Goal: Use online tool/utility

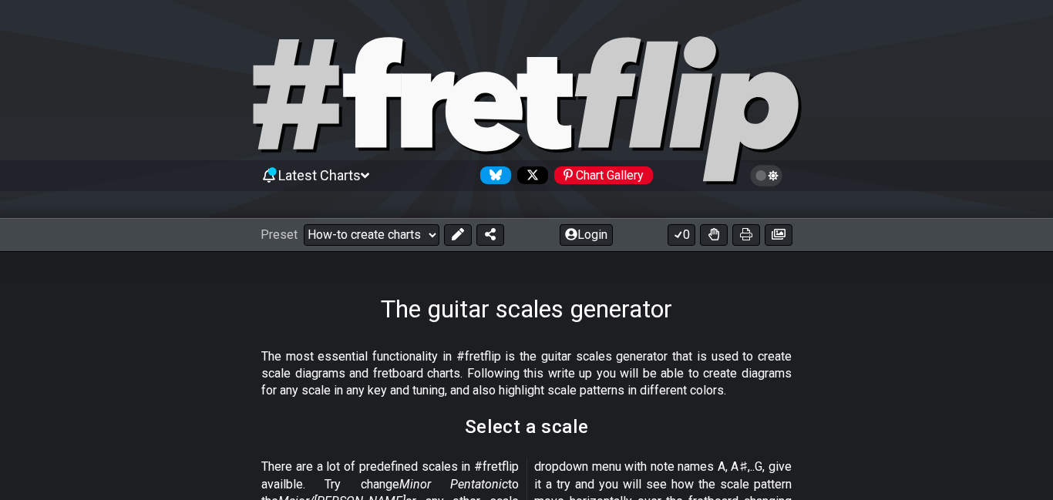
scroll to position [411, 0]
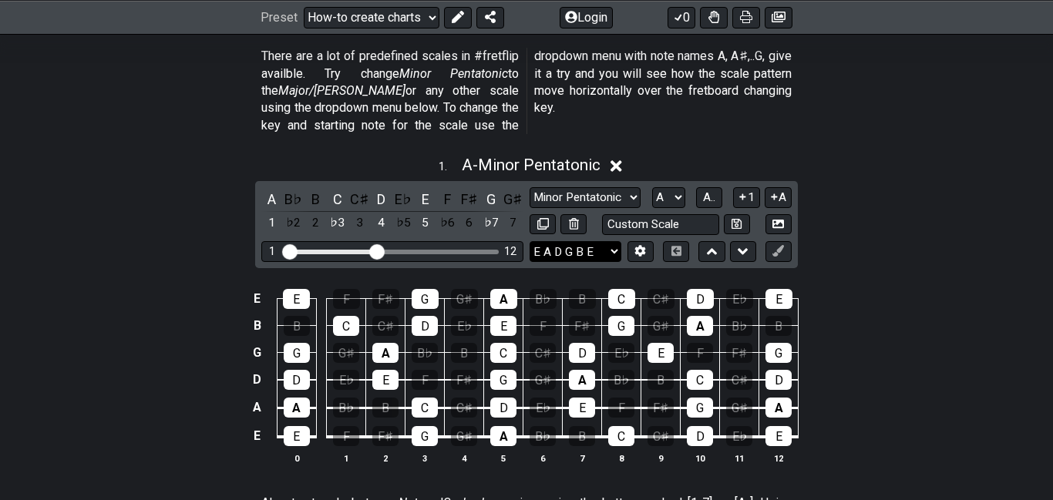
click at [547, 241] on select "E A D G B E E A D G B E E A D G B E B E A D F♯ B A D G C E A D A D G B E E♭ A♭ …" at bounding box center [575, 251] width 92 height 21
select select "D A D G B E"
click at [529, 241] on select "E A D G B E E A D G B E E A D G B E B E A D F♯ B A D G C E A D A D G B E E♭ A♭ …" at bounding box center [575, 251] width 92 height 21
click at [512, 189] on div "G♯" at bounding box center [513, 199] width 20 height 21
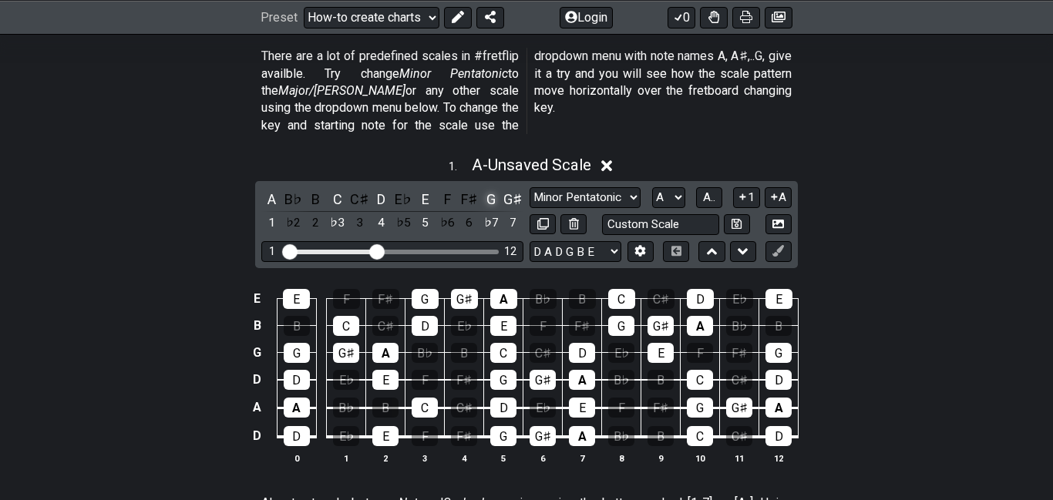
click at [498, 189] on div "G" at bounding box center [491, 199] width 20 height 21
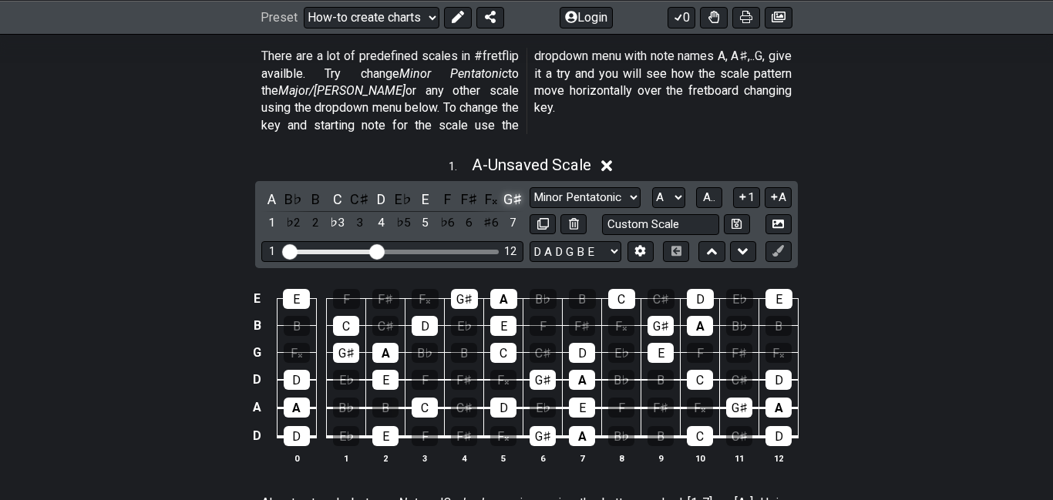
click at [513, 189] on div "G♯" at bounding box center [513, 199] width 20 height 21
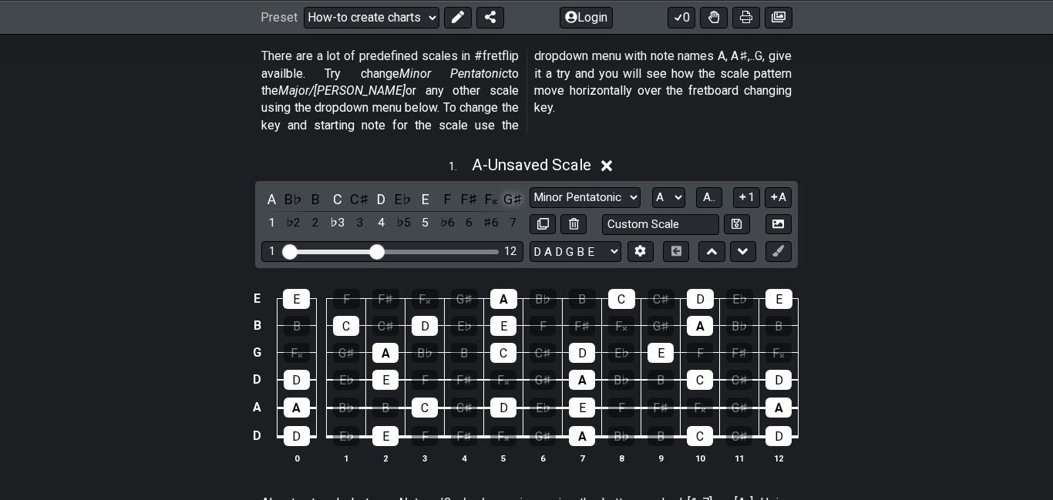
click at [512, 189] on div "G♯" at bounding box center [513, 199] width 20 height 21
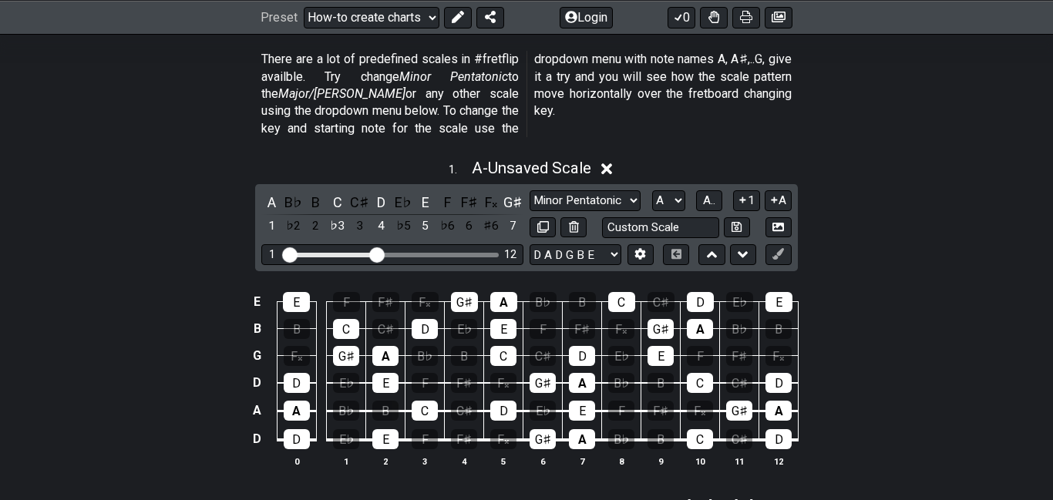
scroll to position [407, 0]
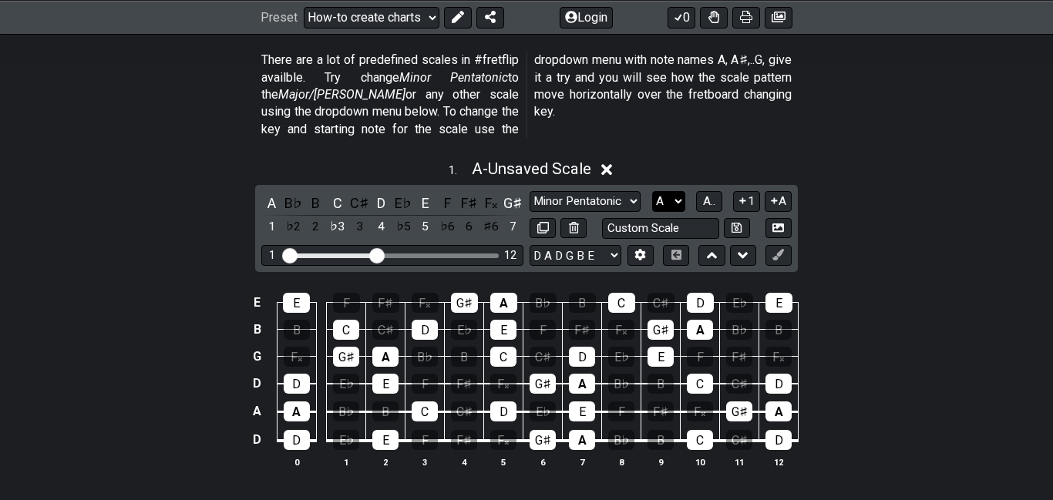
click at [666, 191] on select "A♭ A A♯ B♭ B C C♯ D♭ D D♯ E♭ E F F♯ G♭ G G♯" at bounding box center [668, 201] width 33 height 21
select select "G#"
click at [652, 191] on select "A♭ A A♯ B♭ B C C♯ D♭ D D♯ E♭ E F F♯ G♭ G G♯" at bounding box center [668, 201] width 33 height 21
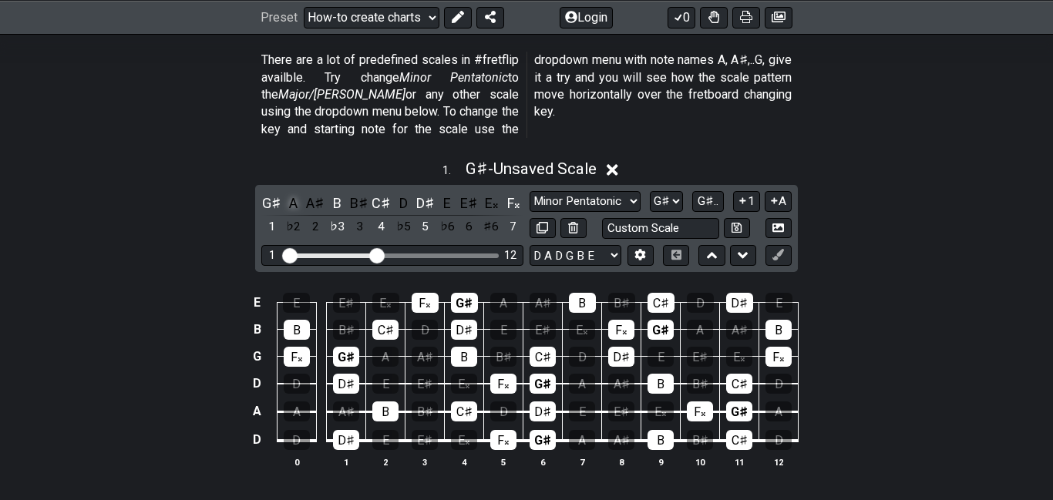
click at [297, 193] on div "A" at bounding box center [293, 203] width 20 height 21
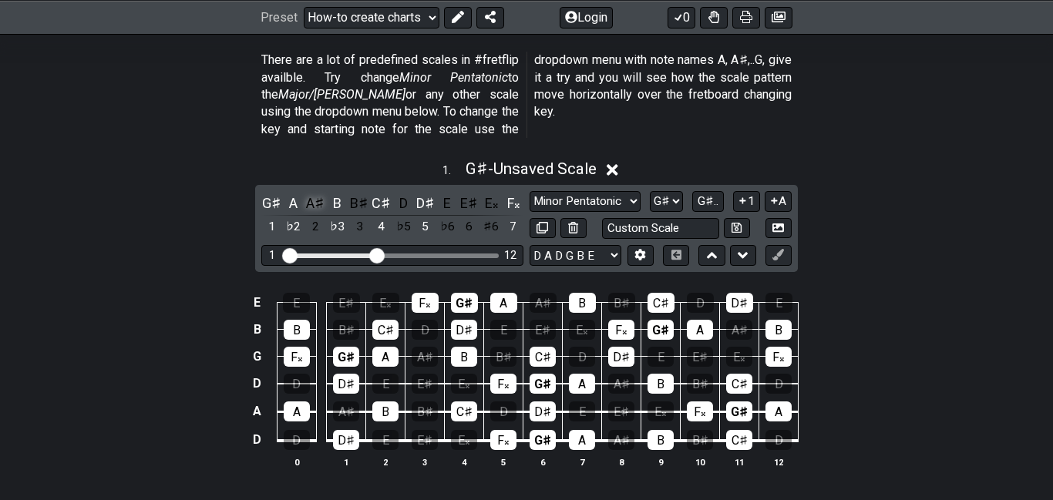
click at [318, 193] on div "A♯" at bounding box center [315, 203] width 20 height 21
click at [298, 217] on div "♭2" at bounding box center [293, 227] width 20 height 21
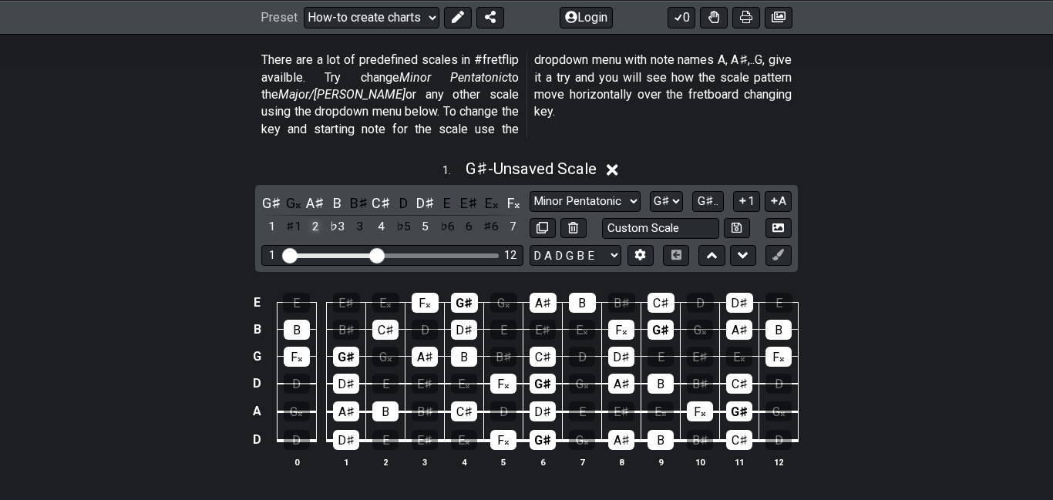
click at [310, 217] on div "2" at bounding box center [315, 227] width 20 height 21
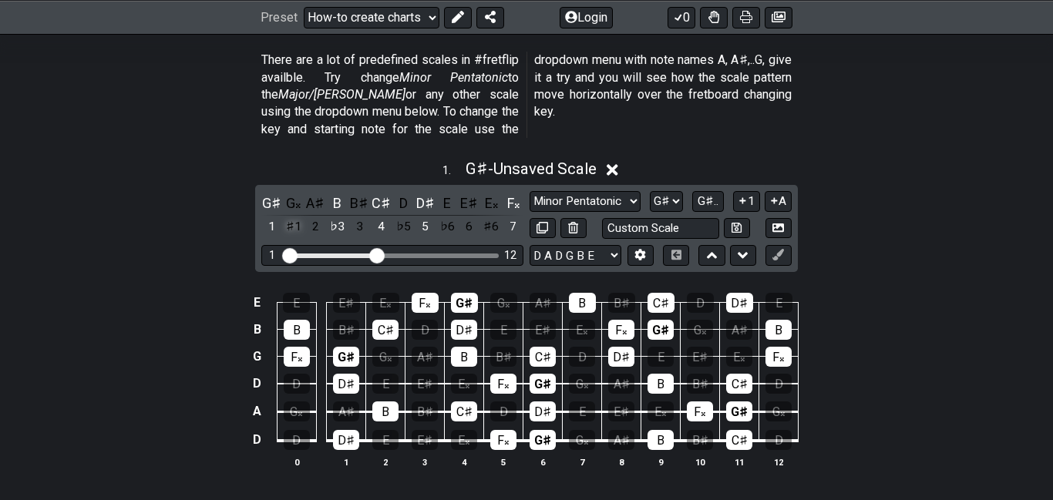
click at [300, 217] on div "♯1" at bounding box center [293, 227] width 20 height 21
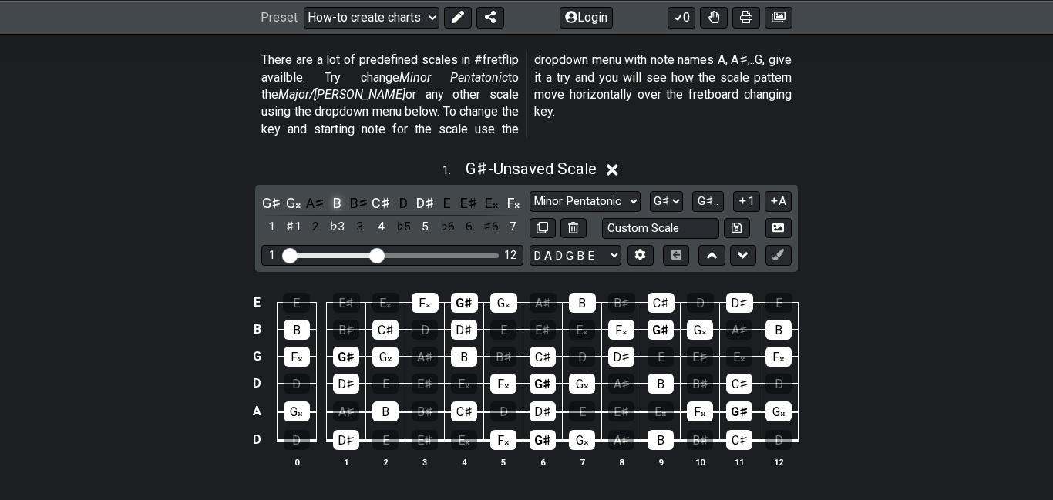
click at [334, 193] on div "B" at bounding box center [337, 203] width 20 height 21
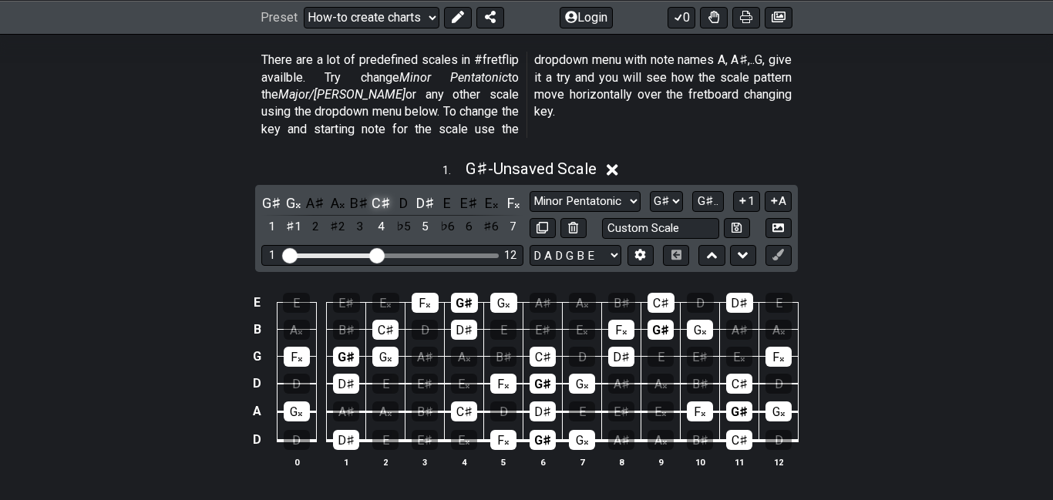
click at [382, 193] on div "C♯" at bounding box center [381, 203] width 20 height 21
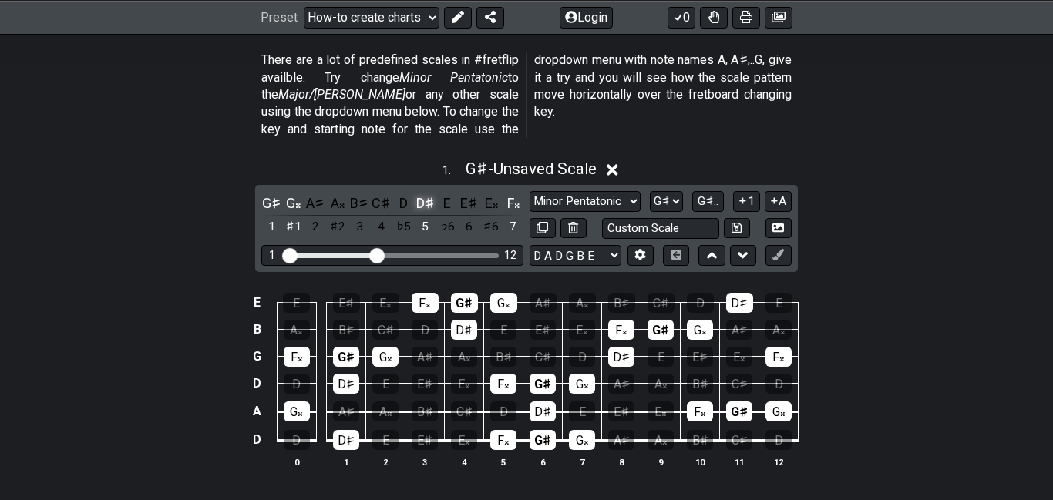
click at [425, 193] on div "D♯" at bounding box center [425, 203] width 20 height 21
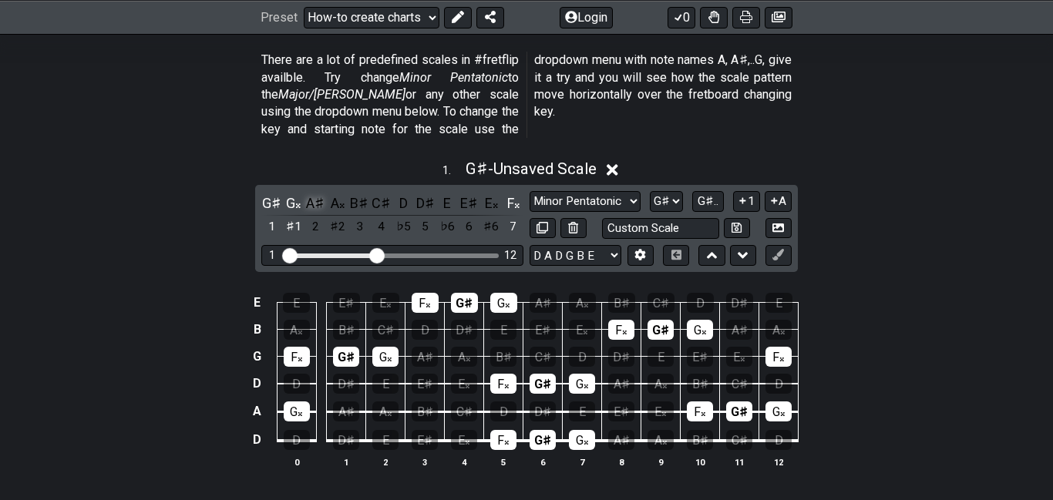
click at [314, 193] on div "A♯" at bounding box center [315, 203] width 20 height 21
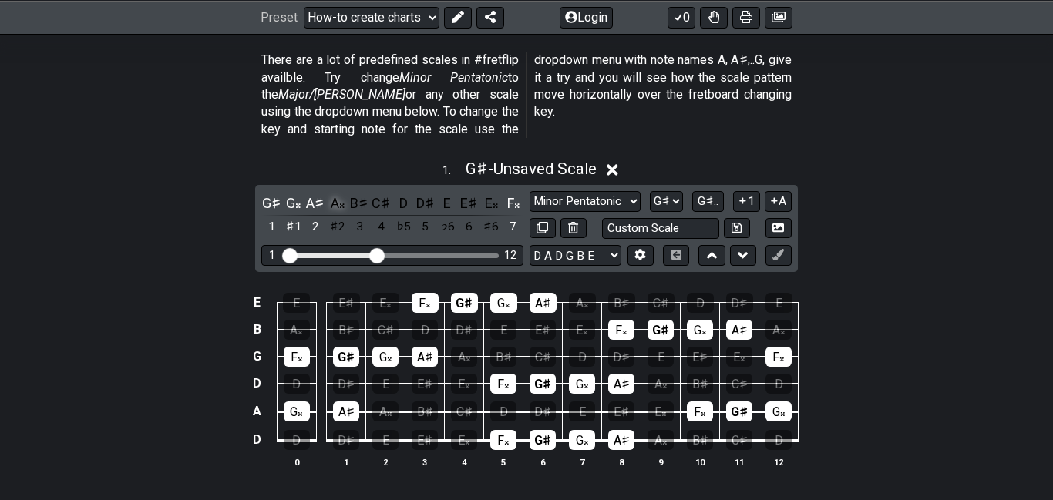
click at [332, 193] on div "A𝄪" at bounding box center [337, 203] width 20 height 21
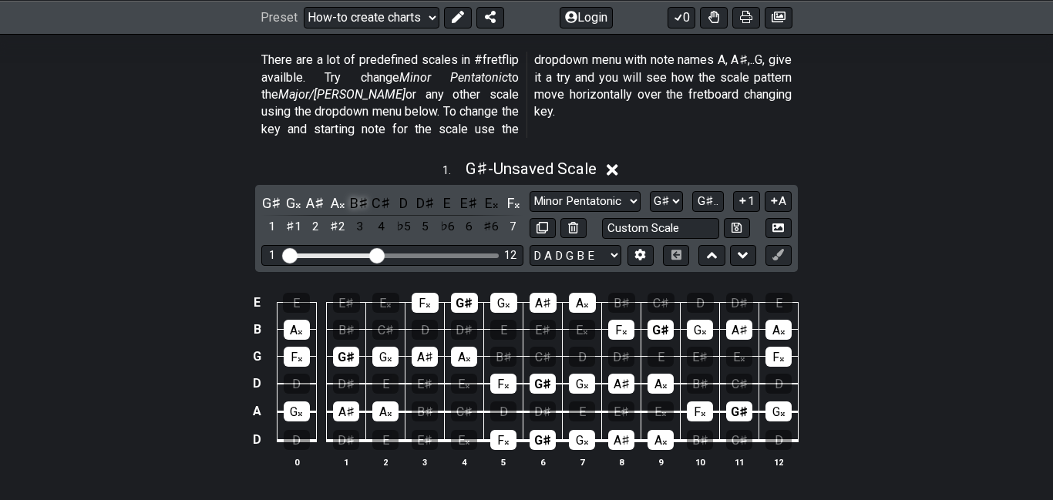
click at [349, 193] on div "B♯" at bounding box center [359, 203] width 20 height 21
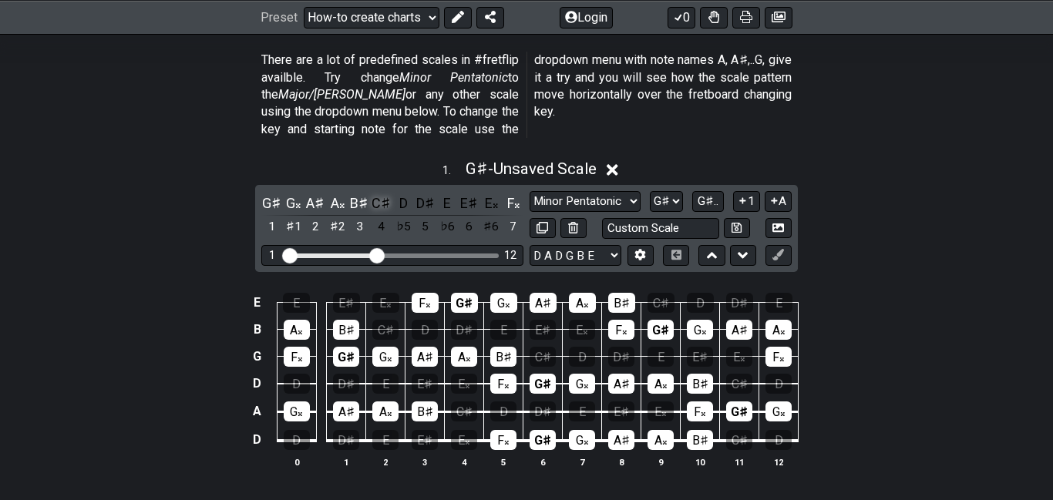
click at [382, 193] on div "C♯" at bounding box center [381, 203] width 20 height 21
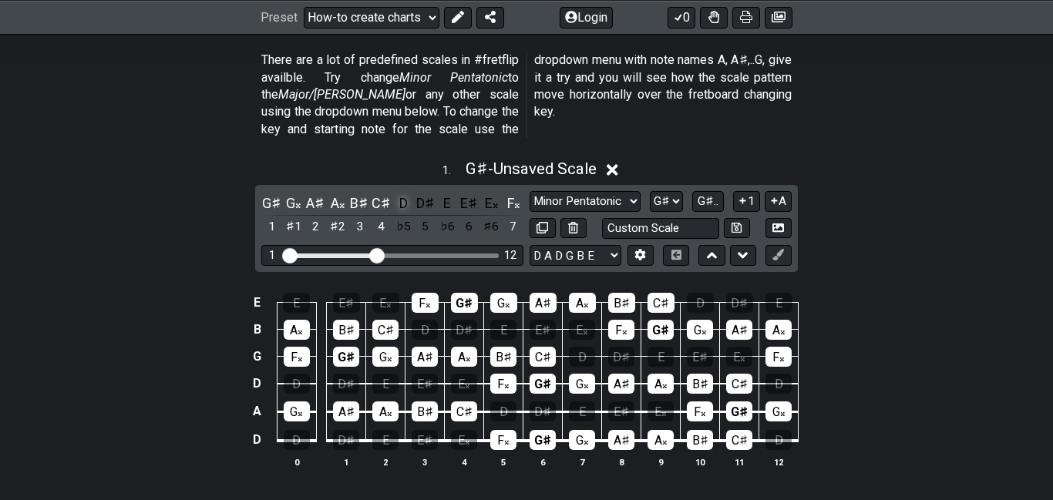
click at [407, 193] on div "D" at bounding box center [403, 203] width 20 height 21
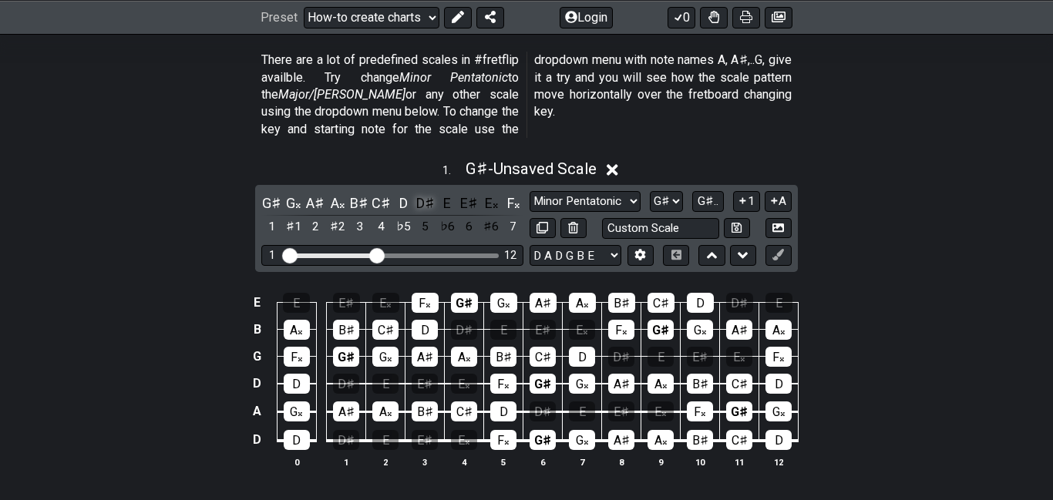
click at [429, 193] on div "D♯" at bounding box center [425, 203] width 20 height 21
click at [454, 193] on div "E" at bounding box center [447, 203] width 20 height 21
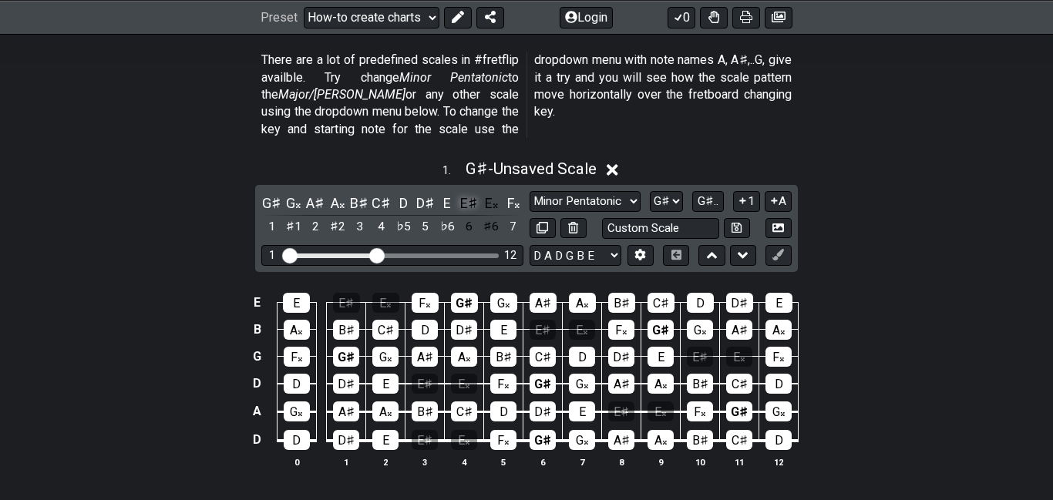
click at [471, 193] on div "E♯" at bounding box center [469, 203] width 20 height 21
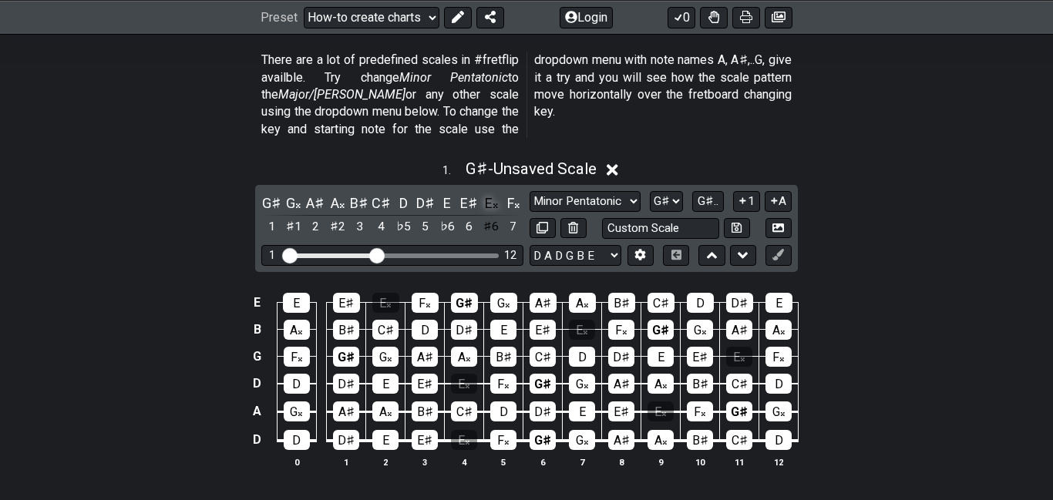
click at [489, 193] on div "E𝄪" at bounding box center [491, 203] width 20 height 21
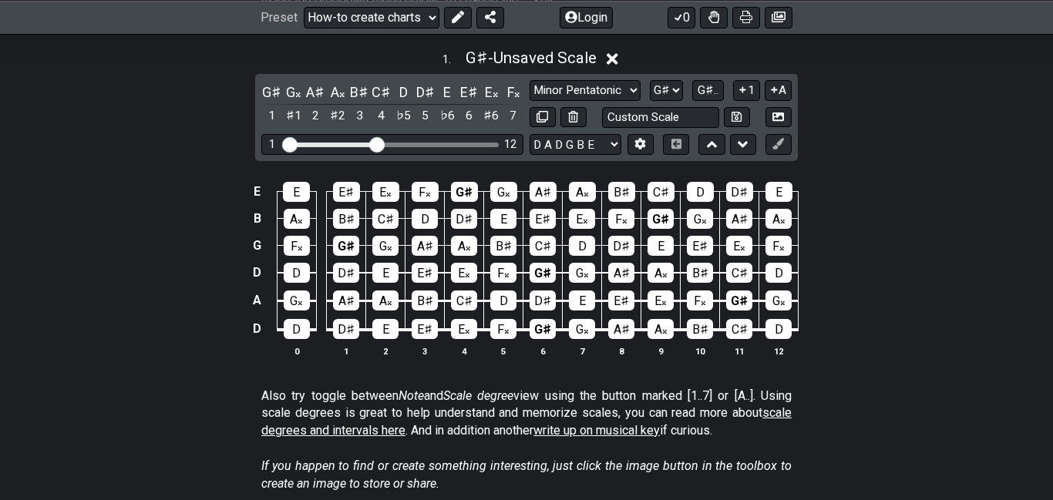
scroll to position [519, 0]
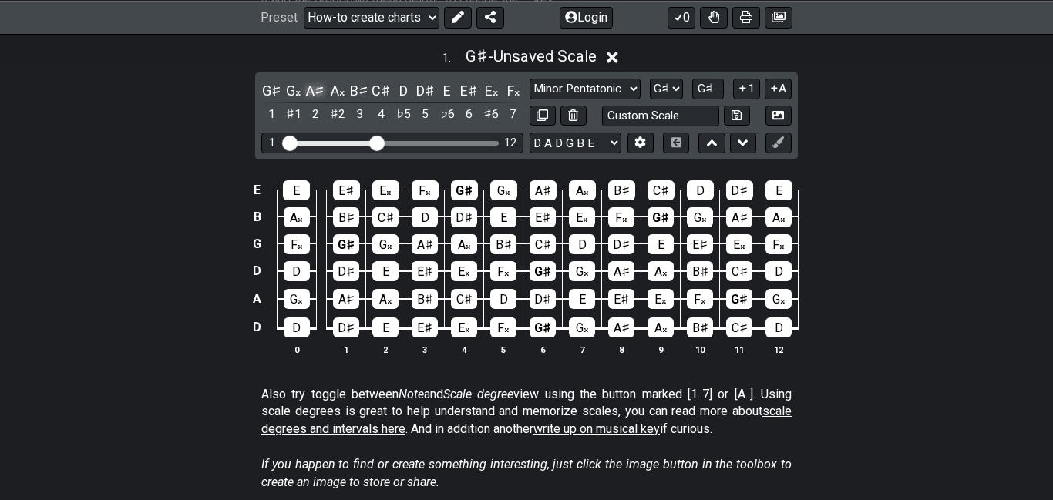
click at [312, 80] on div "A♯" at bounding box center [315, 90] width 20 height 21
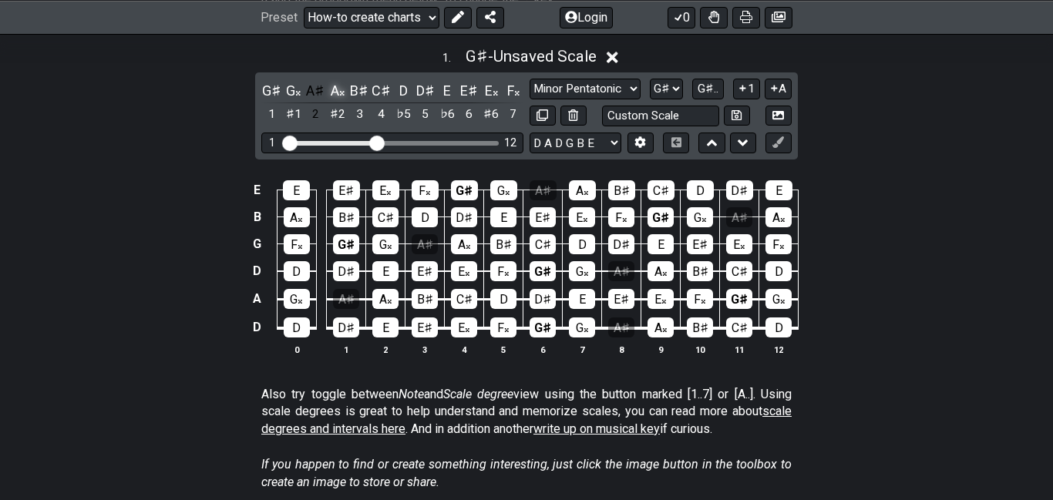
click at [345, 80] on div "A𝄪" at bounding box center [337, 90] width 20 height 21
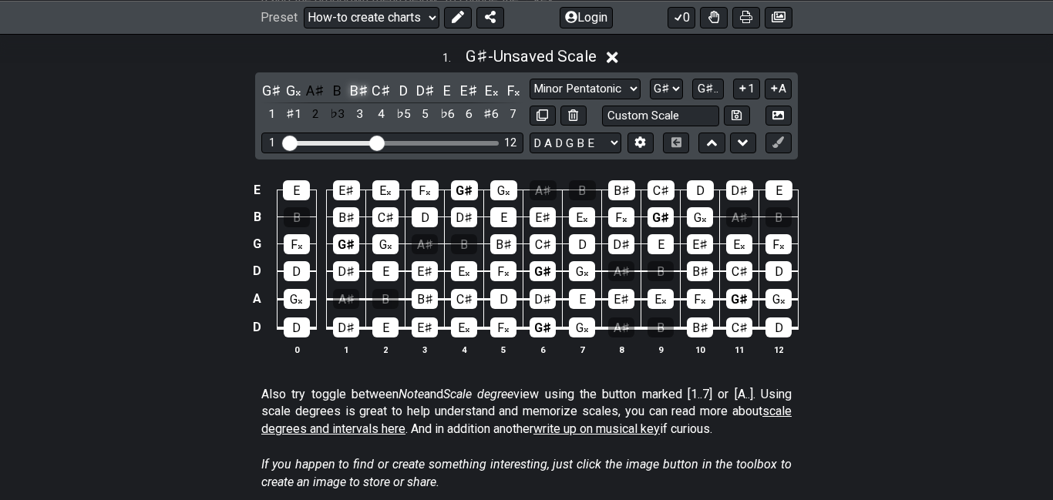
click at [356, 80] on div "B♯" at bounding box center [359, 90] width 20 height 21
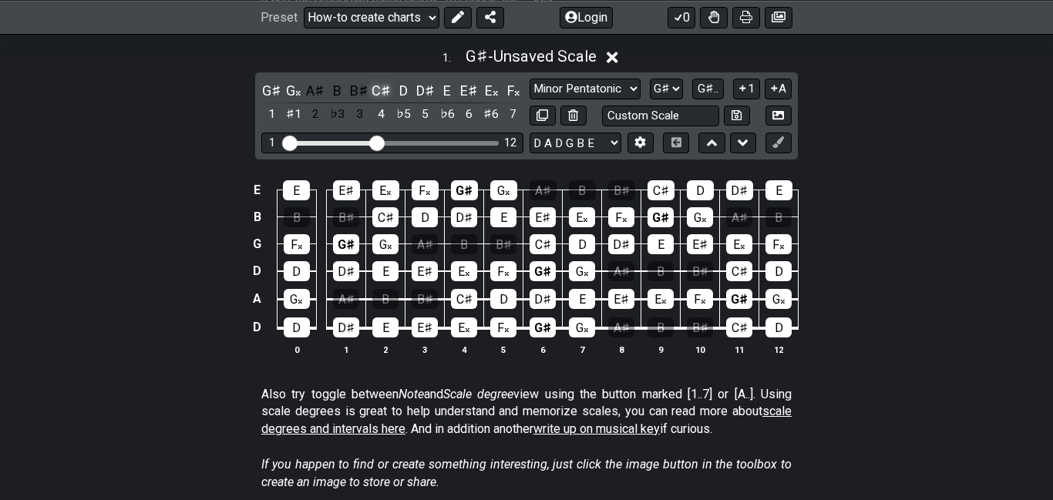
click at [380, 80] on div "C♯" at bounding box center [381, 90] width 20 height 21
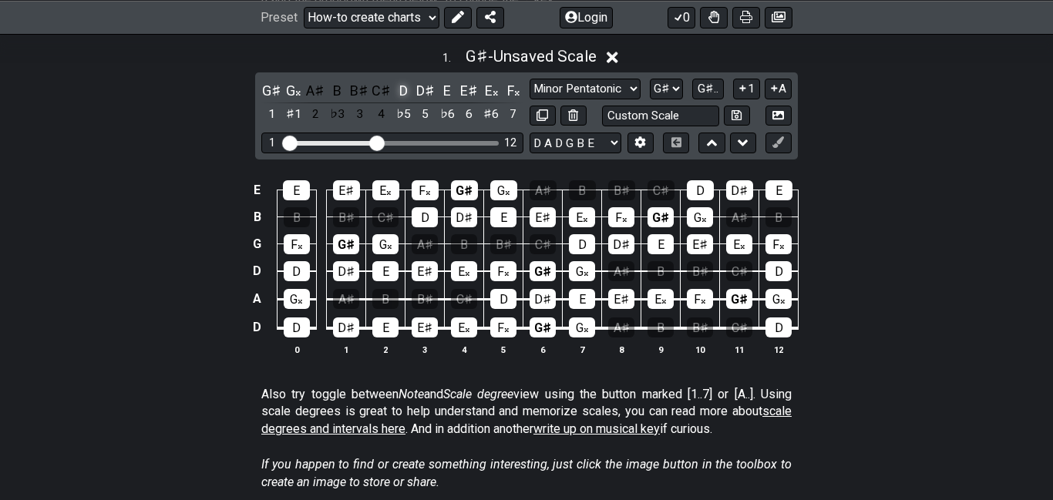
click at [395, 80] on div "D" at bounding box center [403, 90] width 20 height 21
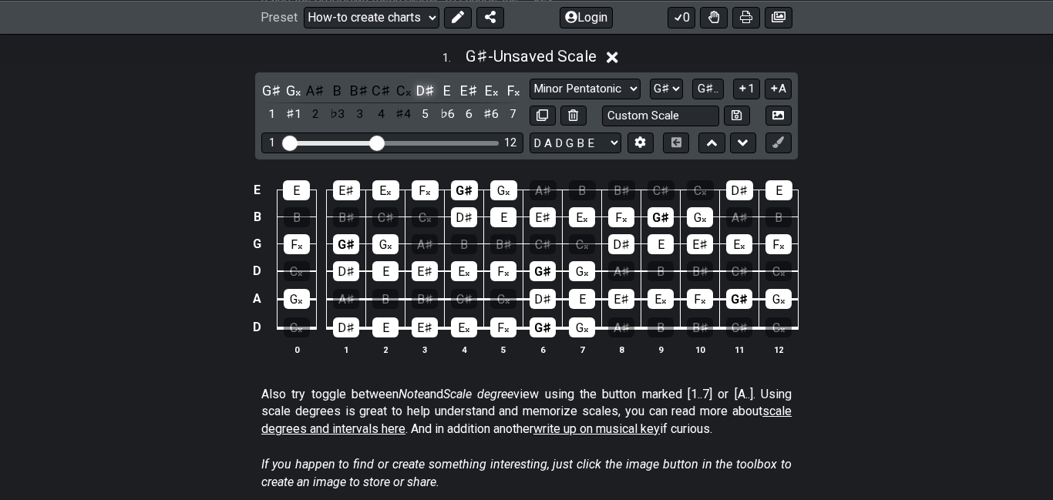
click at [419, 80] on div "D♯" at bounding box center [425, 90] width 20 height 21
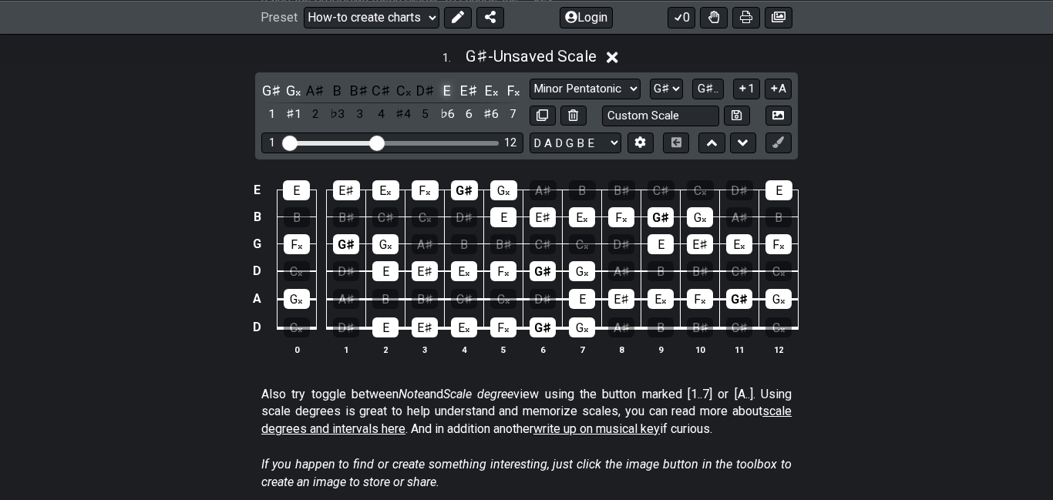
click at [448, 80] on div "E" at bounding box center [447, 90] width 20 height 21
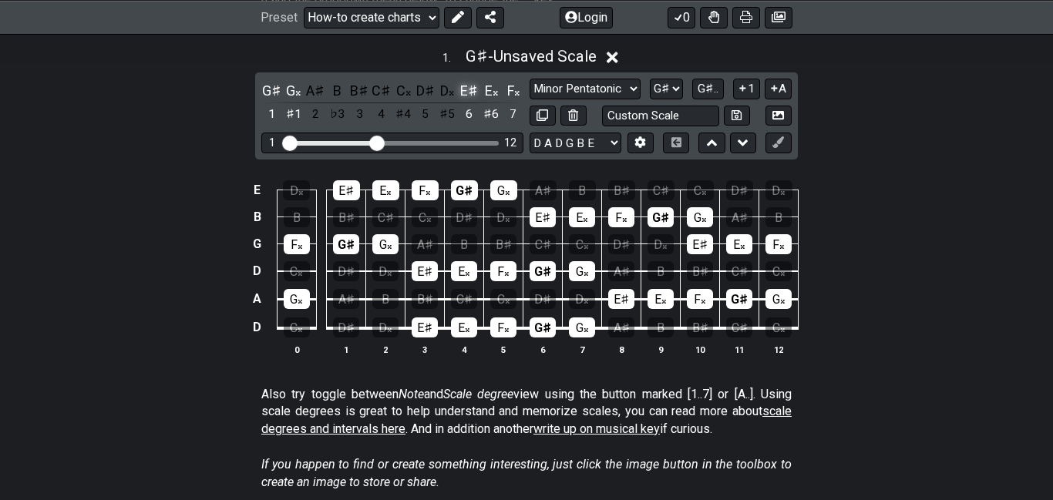
click at [467, 80] on div "E♯" at bounding box center [469, 90] width 20 height 21
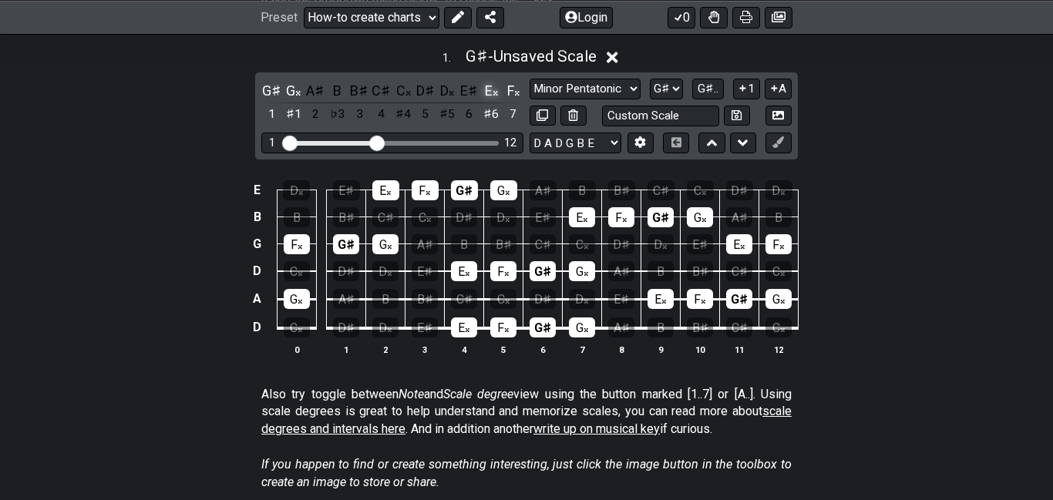
click at [492, 80] on div "E𝄪" at bounding box center [491, 90] width 20 height 21
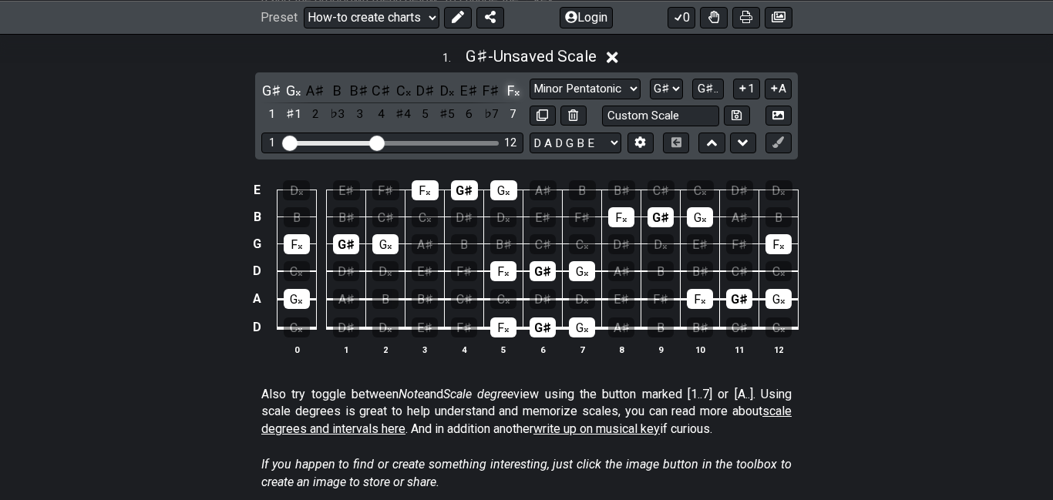
click at [511, 80] on div "F𝄪" at bounding box center [512, 90] width 20 height 21
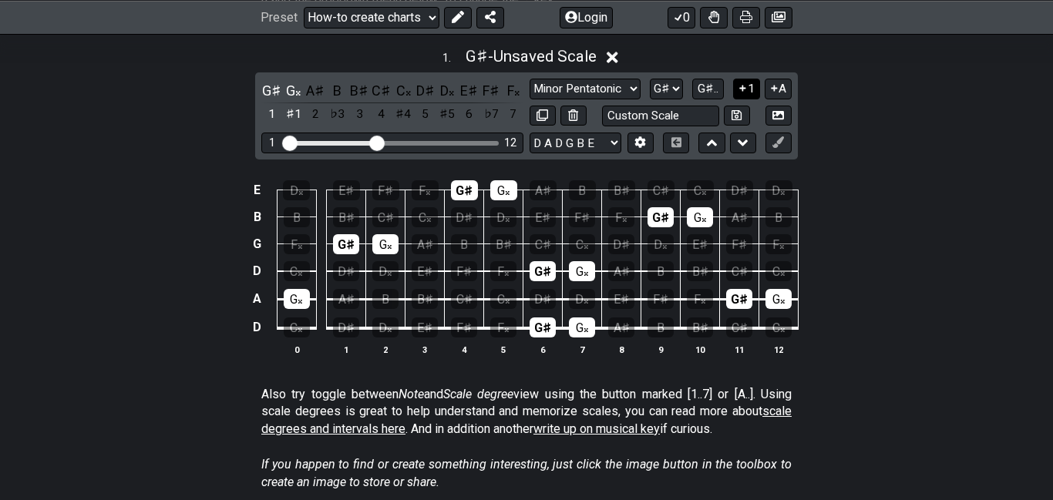
click at [743, 85] on icon at bounding box center [743, 88] width 6 height 6
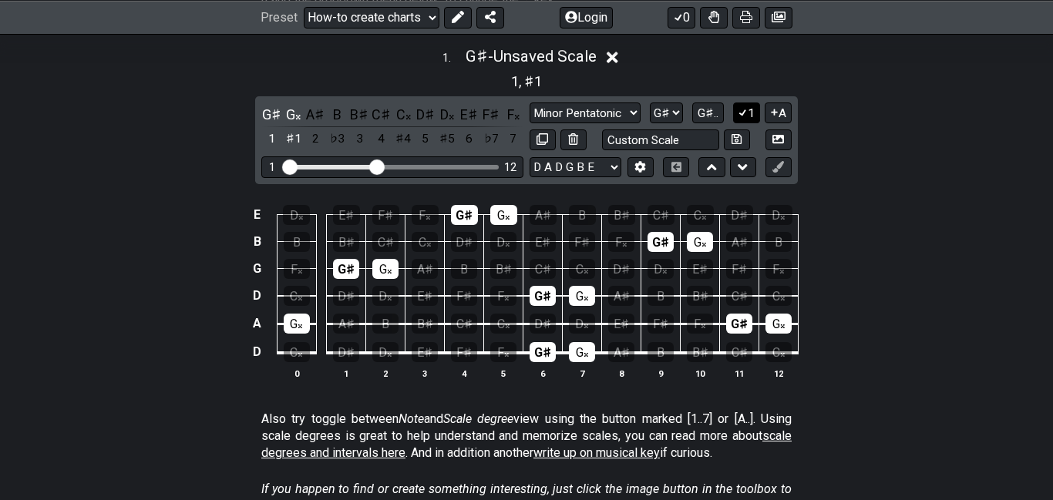
click at [741, 106] on icon at bounding box center [742, 112] width 15 height 12
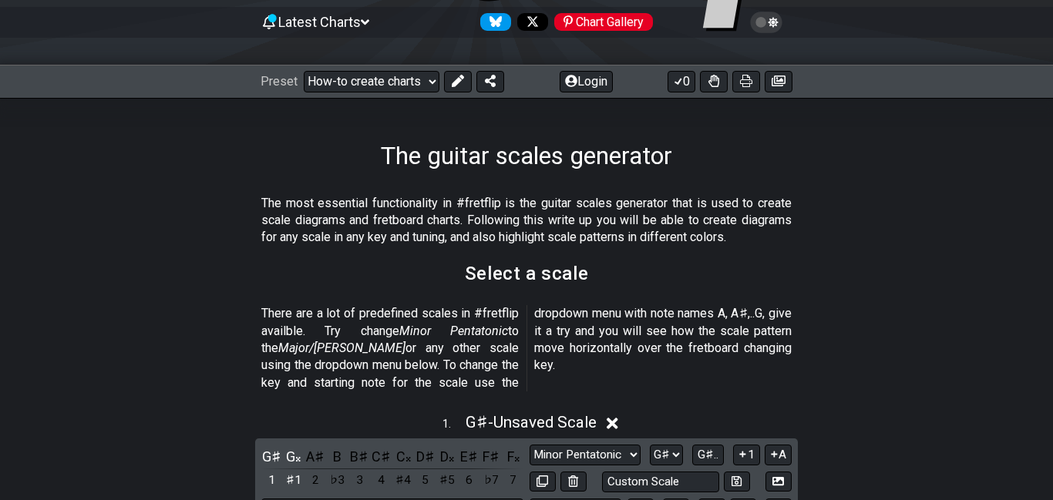
scroll to position [155, 0]
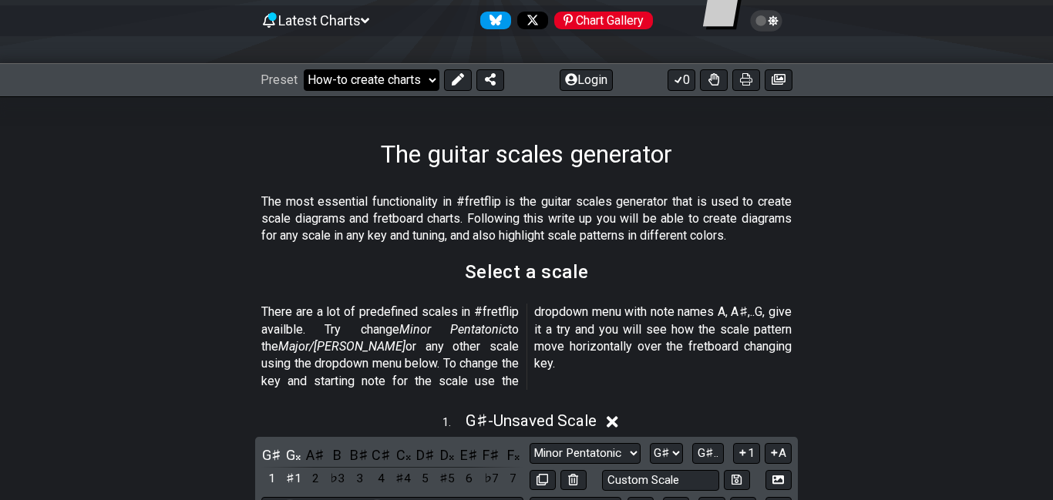
click at [384, 75] on select "Welcome to #fretflip! Initial Preset Custom Preset Minor Pentatonic Major Penta…" at bounding box center [372, 80] width 136 height 22
click at [649, 146] on h1 "The guitar scales generator" at bounding box center [526, 153] width 291 height 29
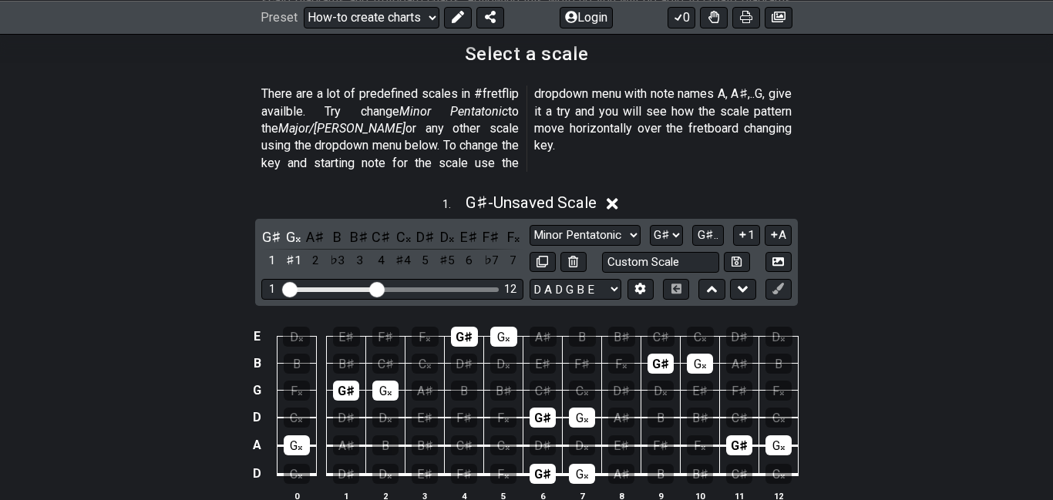
scroll to position [377, 0]
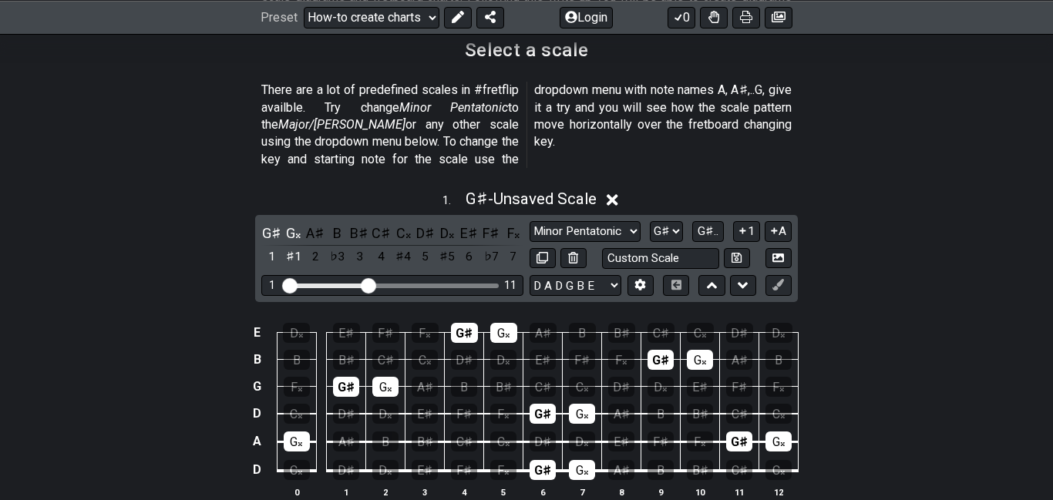
drag, startPoint x: 381, startPoint y: 264, endPoint x: 369, endPoint y: 264, distance: 11.6
click at [369, 284] on input "Visible fret range" at bounding box center [392, 284] width 219 height 0
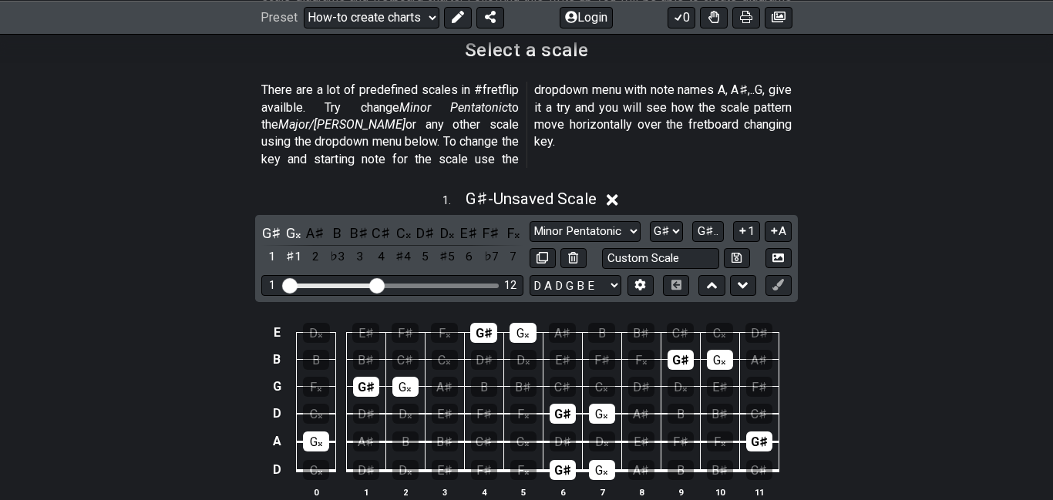
click at [375, 284] on input "Visible fret range" at bounding box center [392, 284] width 219 height 0
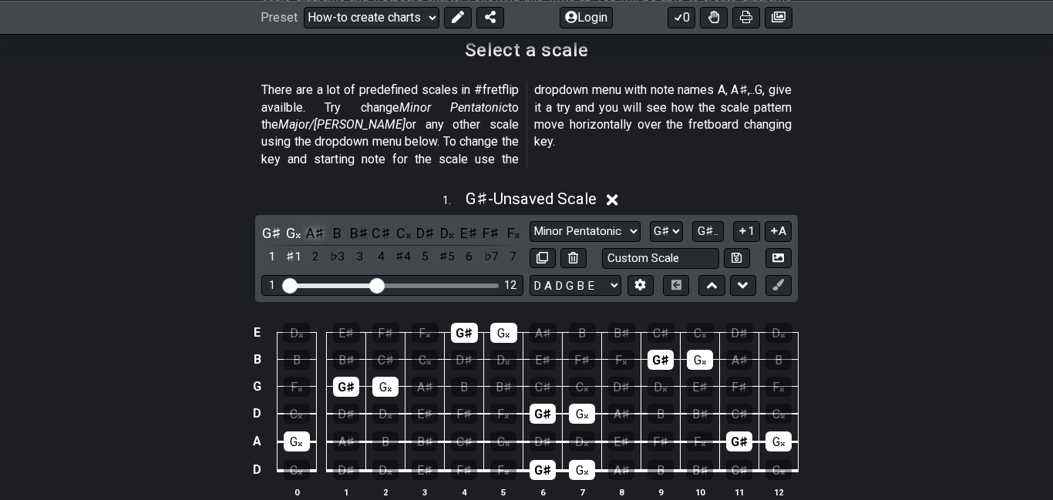
click at [307, 223] on div "A♯" at bounding box center [315, 233] width 20 height 21
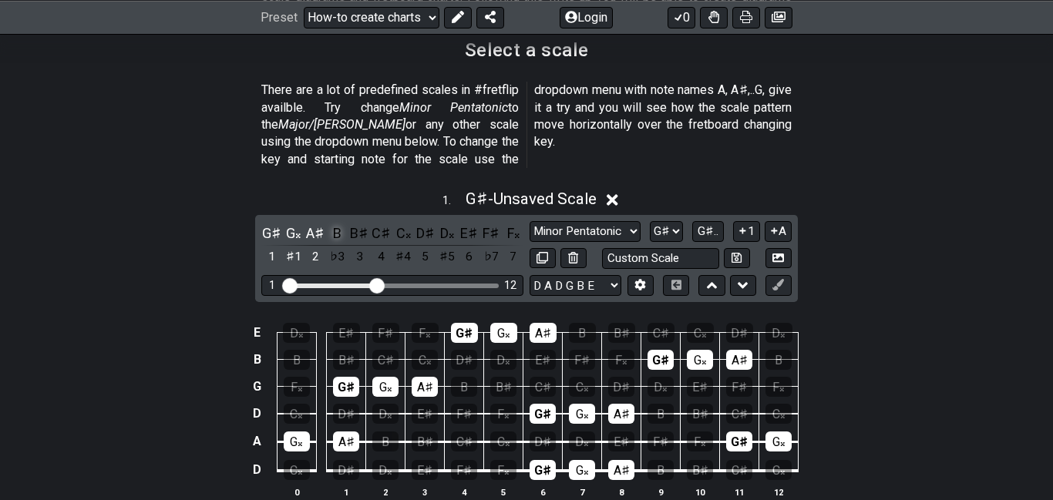
click at [332, 223] on div "B" at bounding box center [337, 233] width 20 height 21
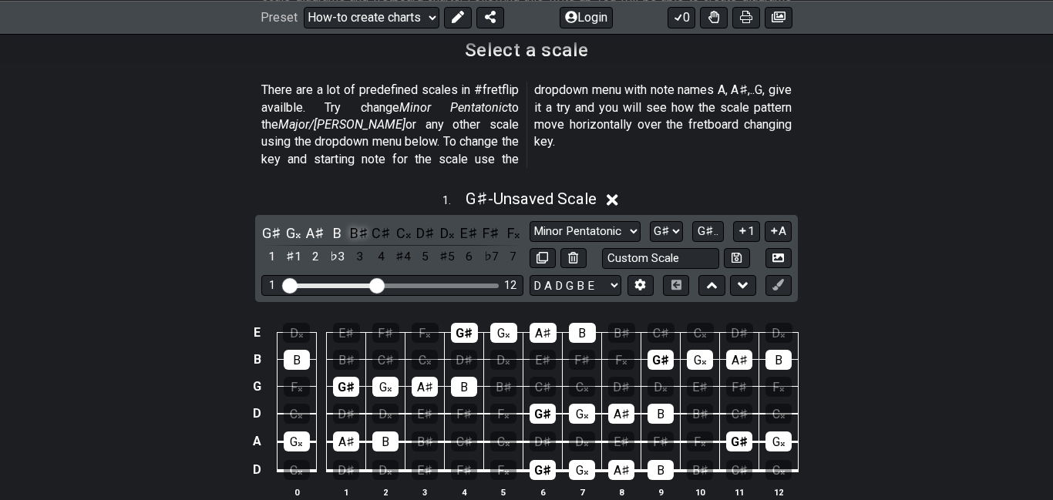
click at [351, 223] on div "B♯" at bounding box center [359, 233] width 20 height 21
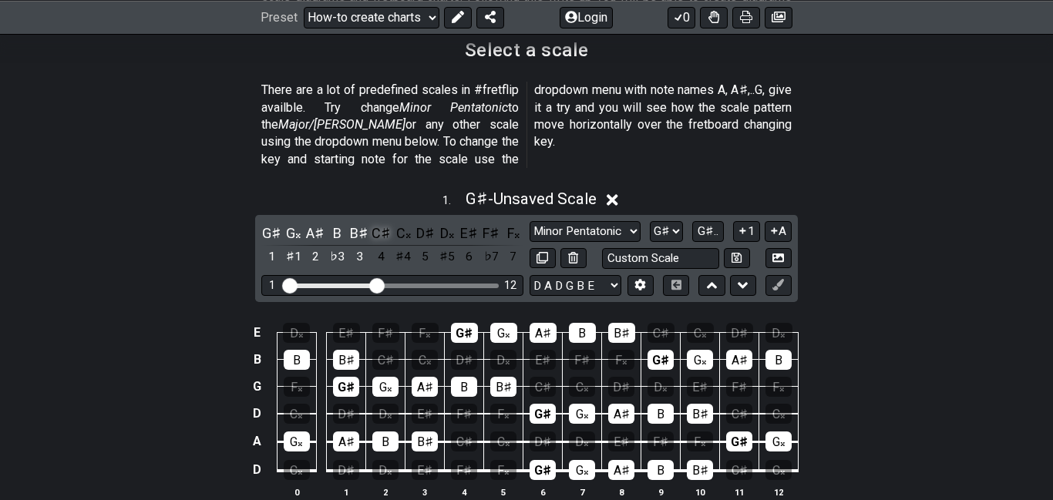
click at [376, 223] on div "C♯" at bounding box center [381, 233] width 20 height 21
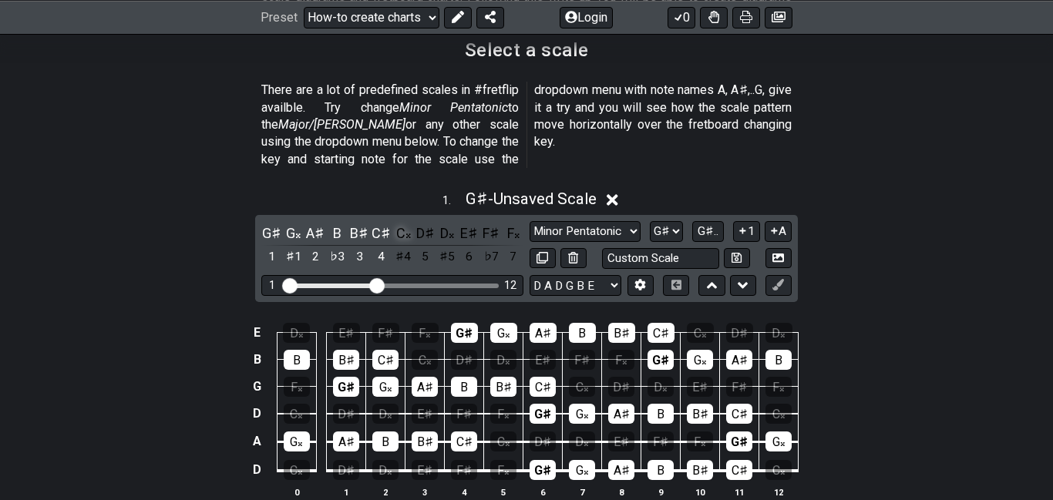
click at [399, 223] on div "C𝄪" at bounding box center [403, 233] width 20 height 21
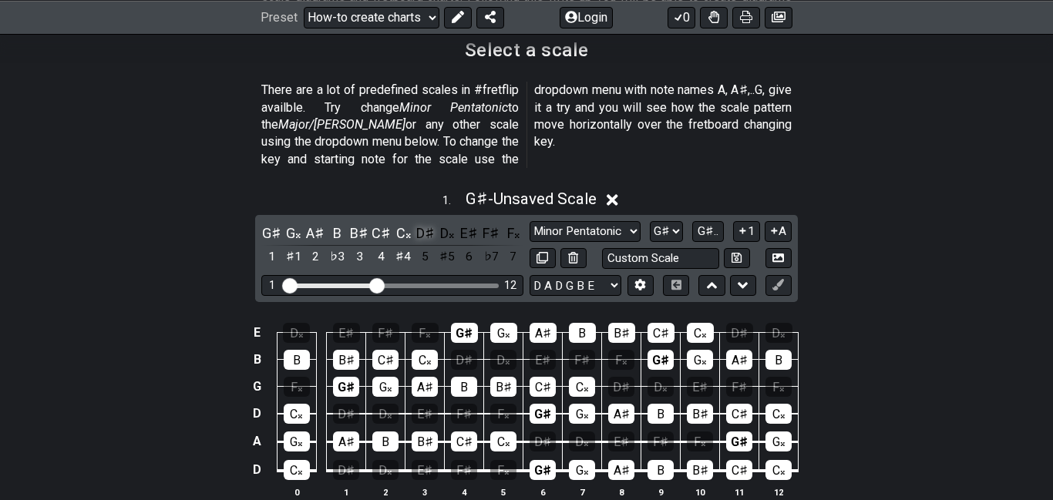
click at [423, 223] on div "D♯" at bounding box center [425, 233] width 20 height 21
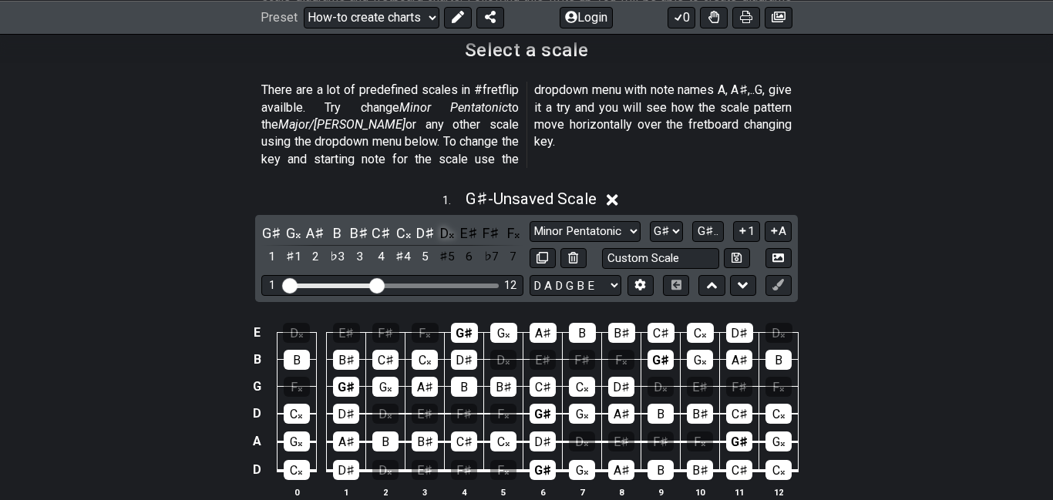
click at [444, 223] on div "D𝄪" at bounding box center [447, 233] width 20 height 21
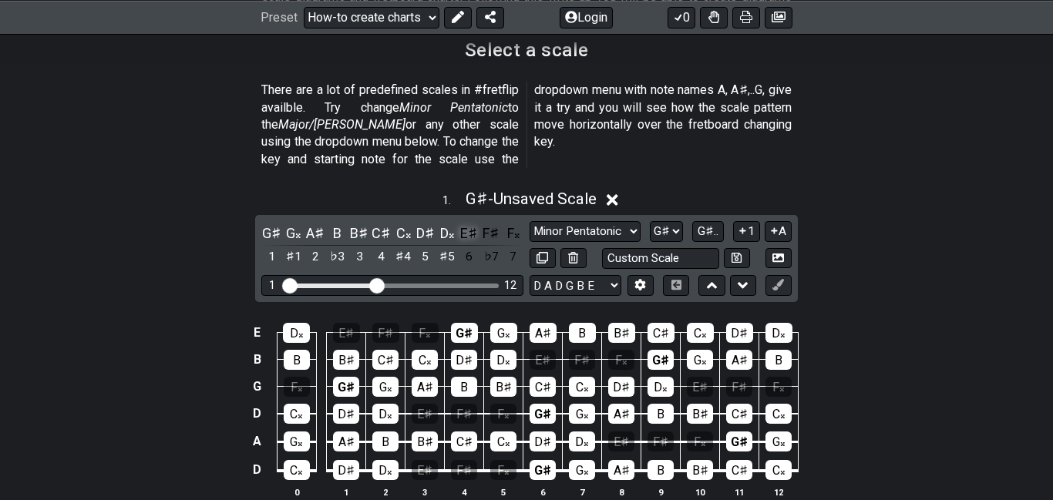
click at [472, 223] on div "E♯" at bounding box center [469, 233] width 20 height 21
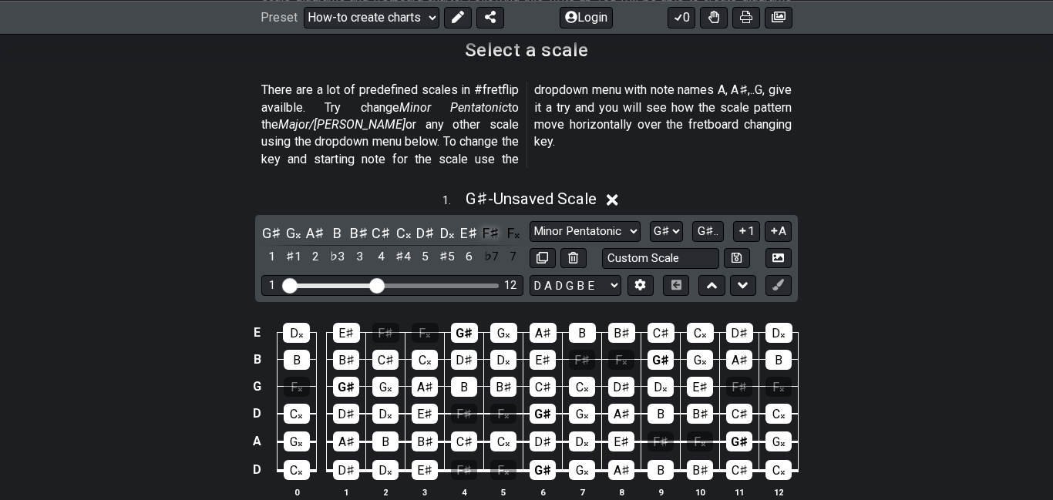
click at [482, 223] on div "F♯" at bounding box center [491, 233] width 20 height 21
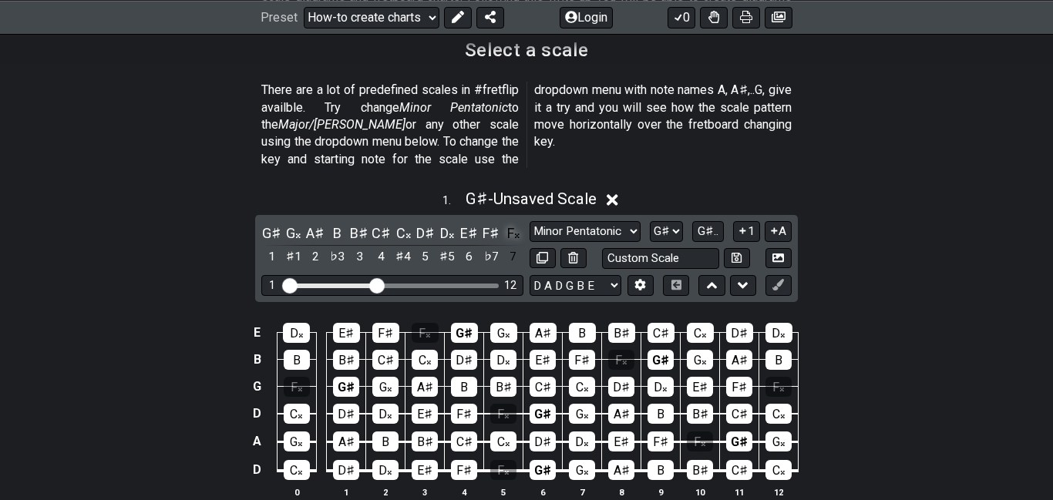
click at [510, 223] on div "F𝄪" at bounding box center [512, 233] width 20 height 21
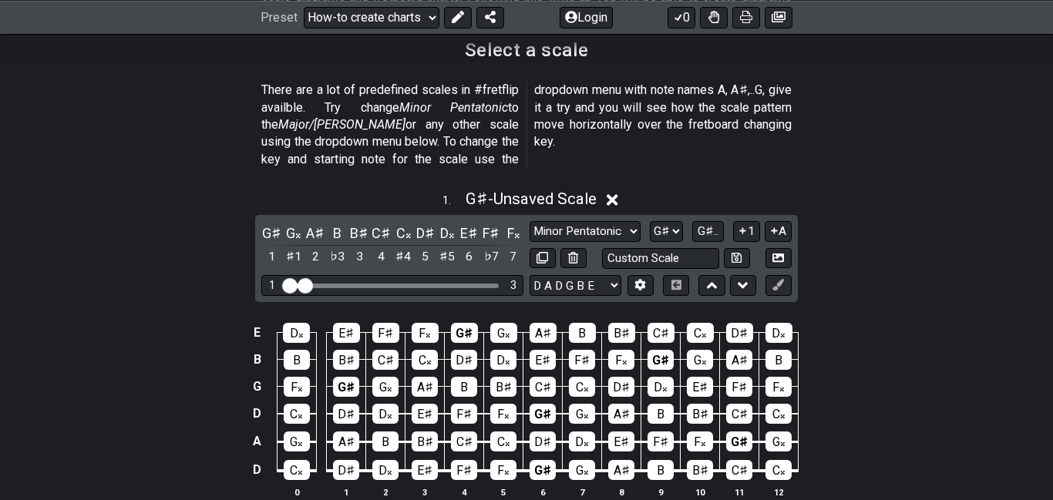
drag, startPoint x: 376, startPoint y: 268, endPoint x: 303, endPoint y: 257, distance: 74.1
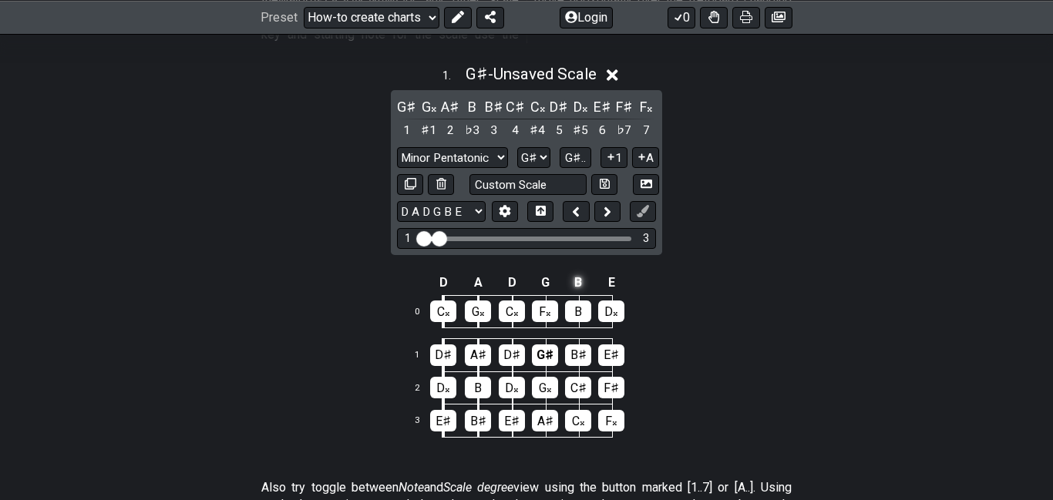
scroll to position [497, 0]
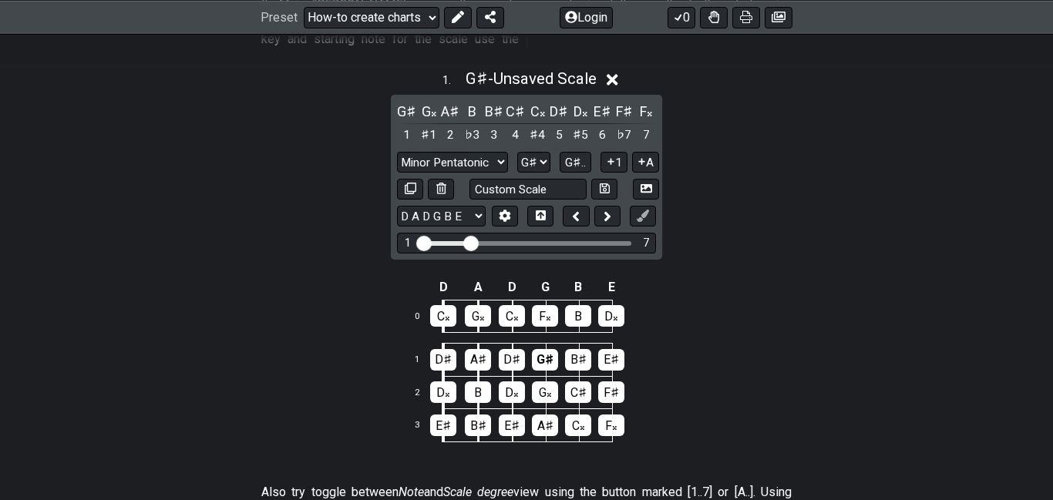
drag, startPoint x: 442, startPoint y: 222, endPoint x: 469, endPoint y: 227, distance: 27.4
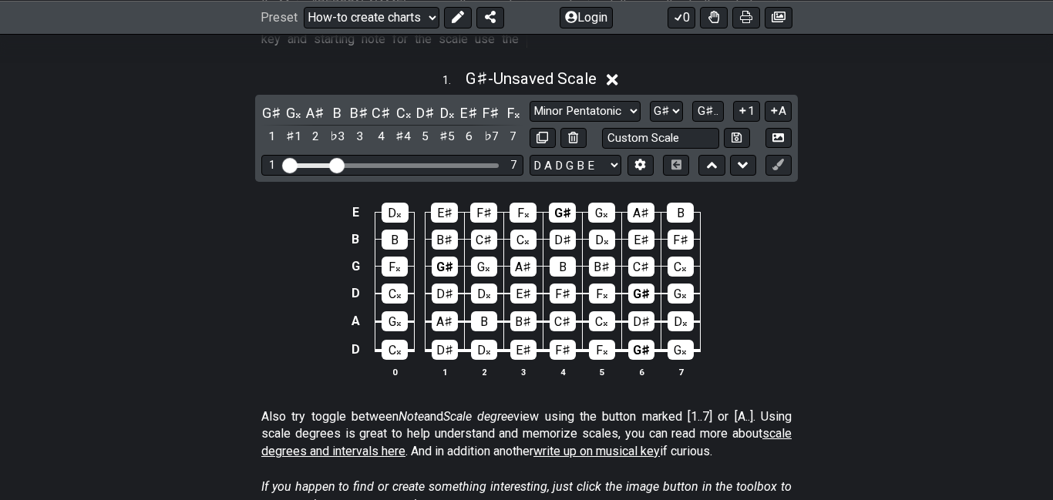
drag, startPoint x: 342, startPoint y: 149, endPoint x: 328, endPoint y: 148, distance: 13.9
click at [328, 155] on div "1 7" at bounding box center [392, 165] width 262 height 21
click at [341, 155] on div "1 7" at bounding box center [392, 165] width 262 height 21
drag, startPoint x: 338, startPoint y: 145, endPoint x: 314, endPoint y: 140, distance: 24.3
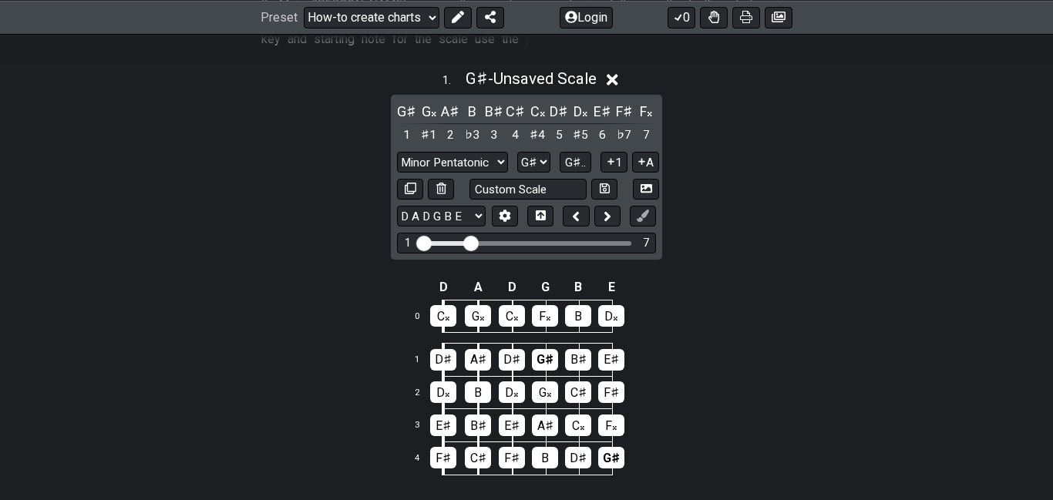
drag, startPoint x: 446, startPoint y: 223, endPoint x: 468, endPoint y: 223, distance: 21.6
